Goal: Use online tool/utility: Utilize a website feature to perform a specific function

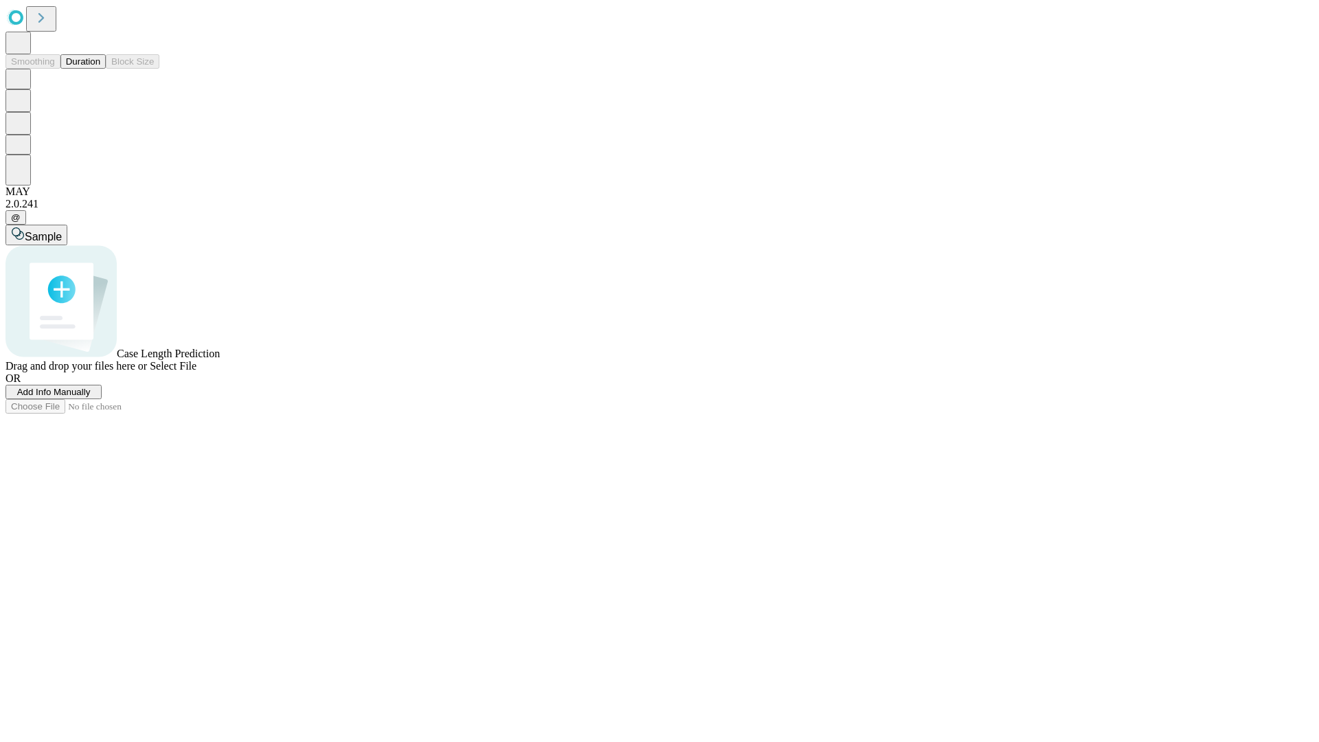
click at [100, 69] on button "Duration" at bounding box center [82, 61] width 45 height 14
click at [196, 372] on span "Select File" at bounding box center [173, 366] width 47 height 12
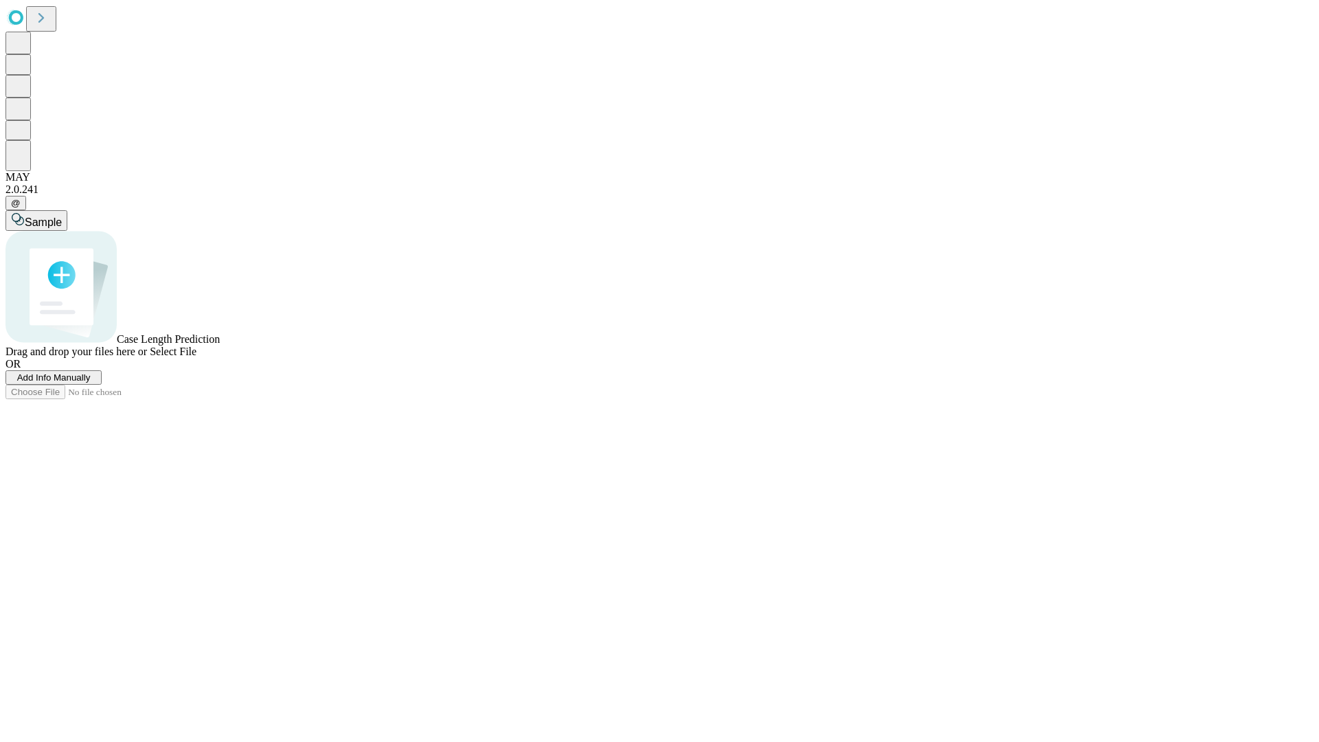
click at [196, 357] on span "Select File" at bounding box center [173, 352] width 47 height 12
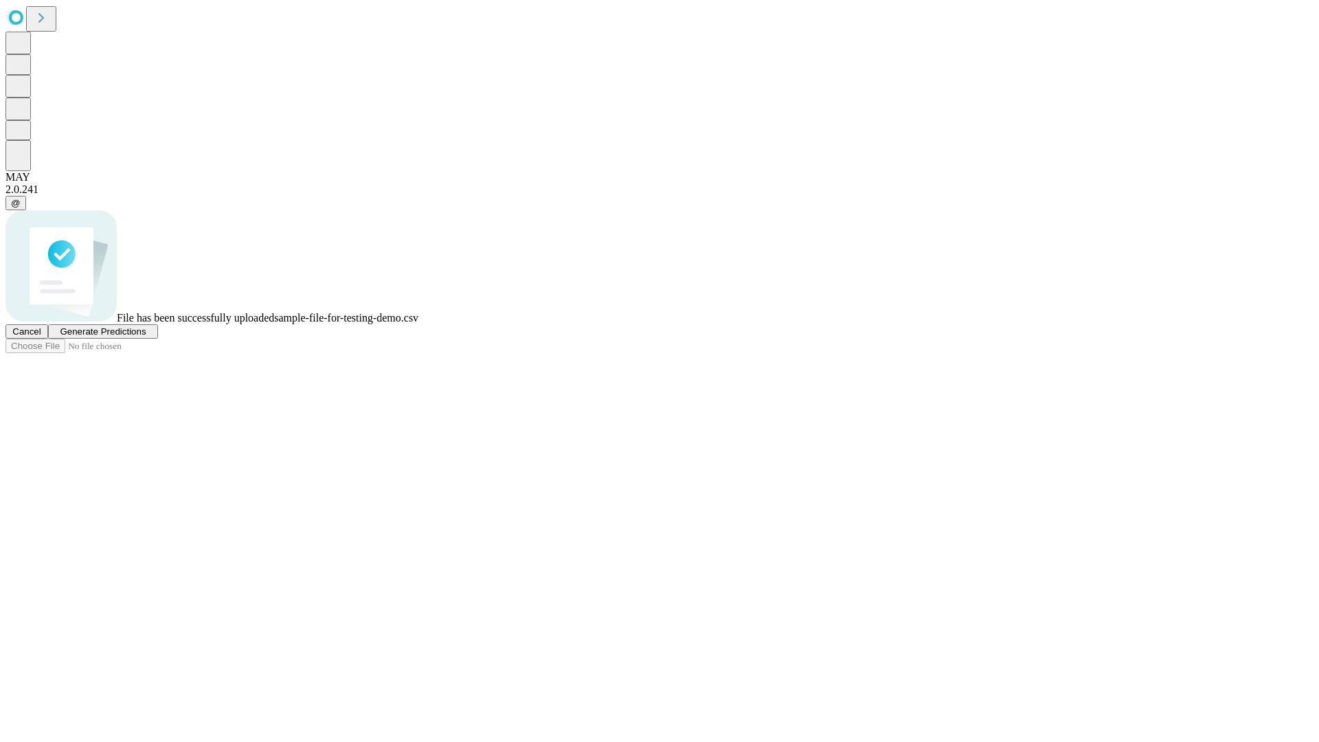
click at [146, 337] on span "Generate Predictions" at bounding box center [103, 331] width 86 height 10
